Goal: Find specific page/section: Find specific page/section

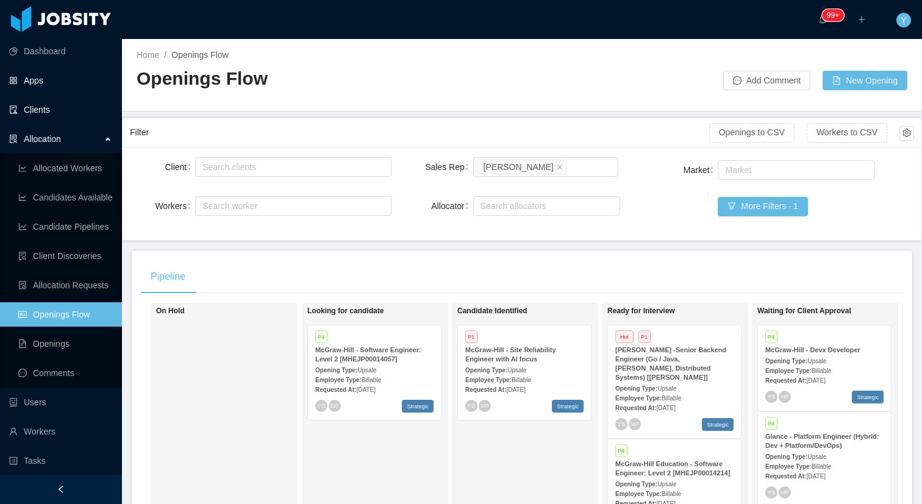
scroll to position [0, 229]
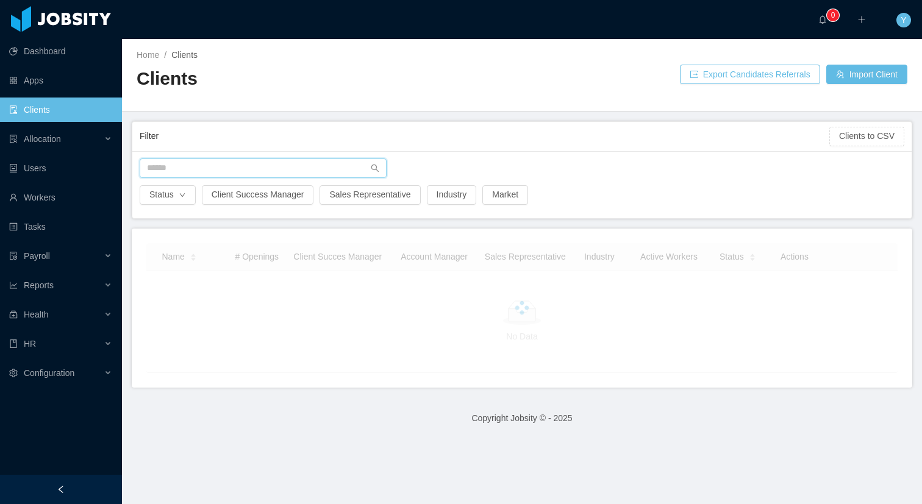
click at [241, 174] on input "text" at bounding box center [263, 169] width 247 height 20
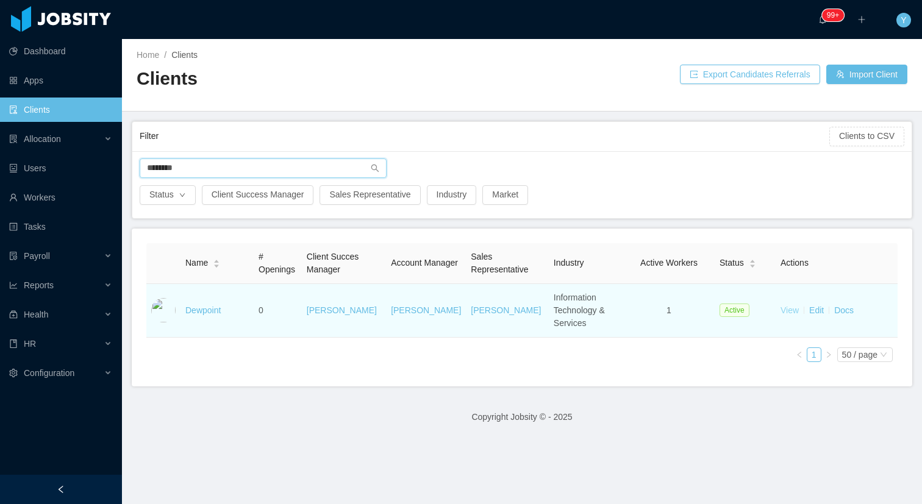
type input "********"
click at [786, 310] on link "View" at bounding box center [789, 310] width 18 height 10
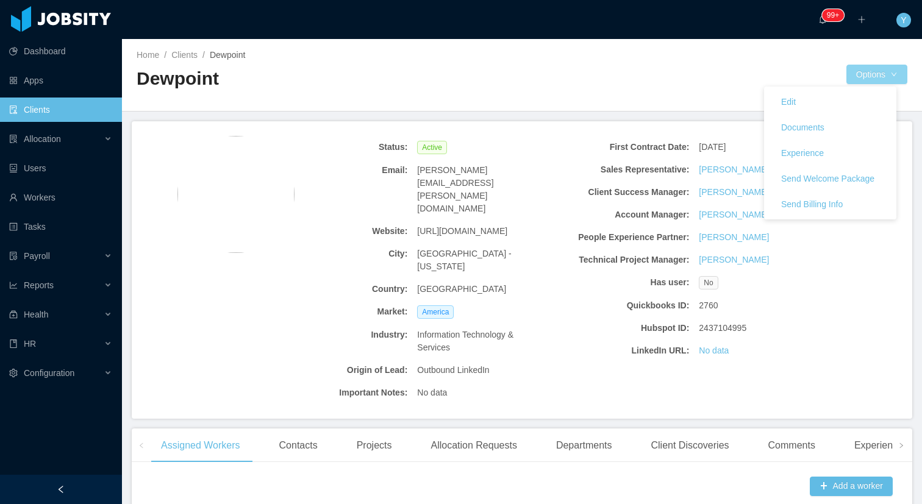
click at [877, 80] on button "Options" at bounding box center [876, 75] width 61 height 20
click at [856, 127] on link "Documents" at bounding box center [830, 128] width 132 height 26
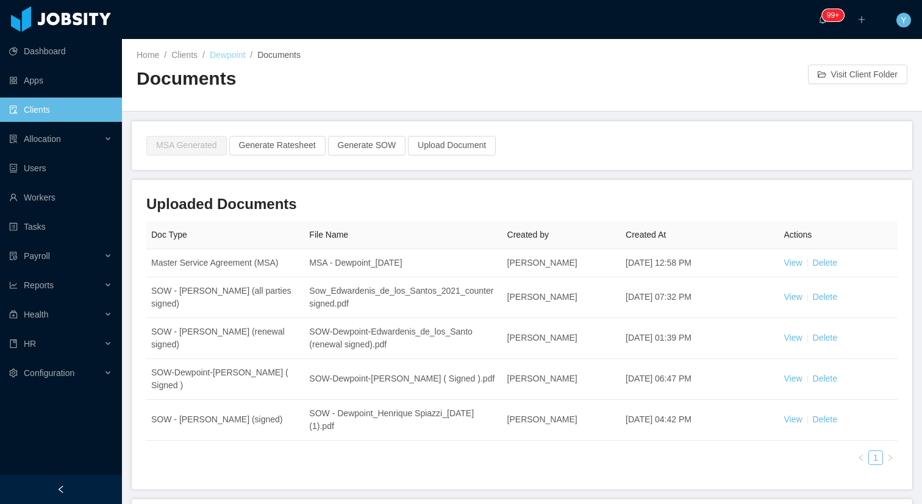
click at [228, 50] on link "Dewpoint" at bounding box center [227, 55] width 35 height 10
